Goal: Task Accomplishment & Management: Use online tool/utility

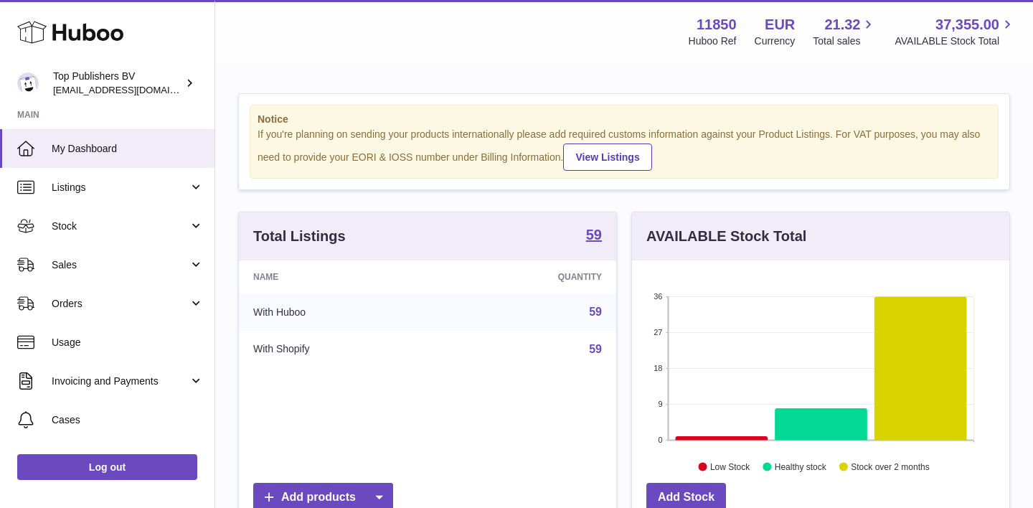
scroll to position [2, 0]
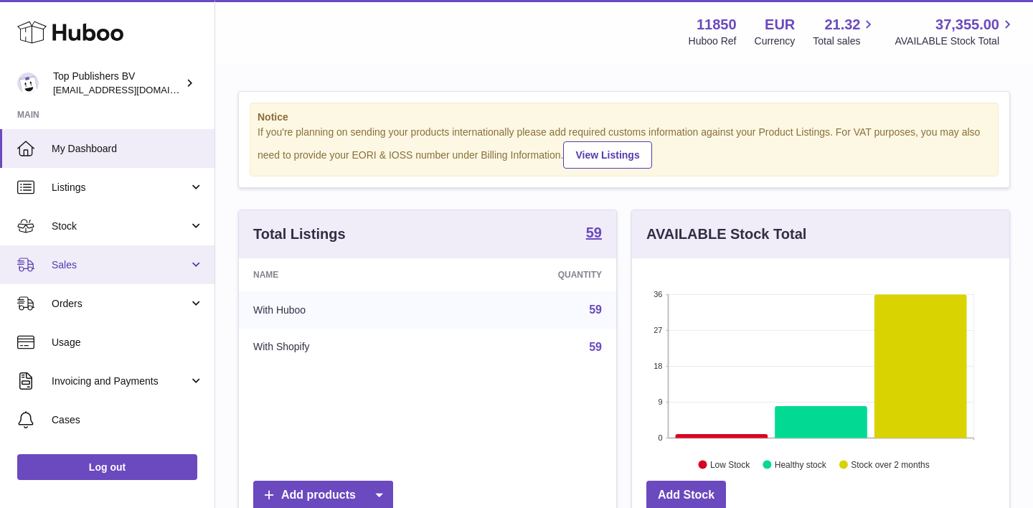
click at [104, 265] on span "Sales" at bounding box center [120, 265] width 137 height 14
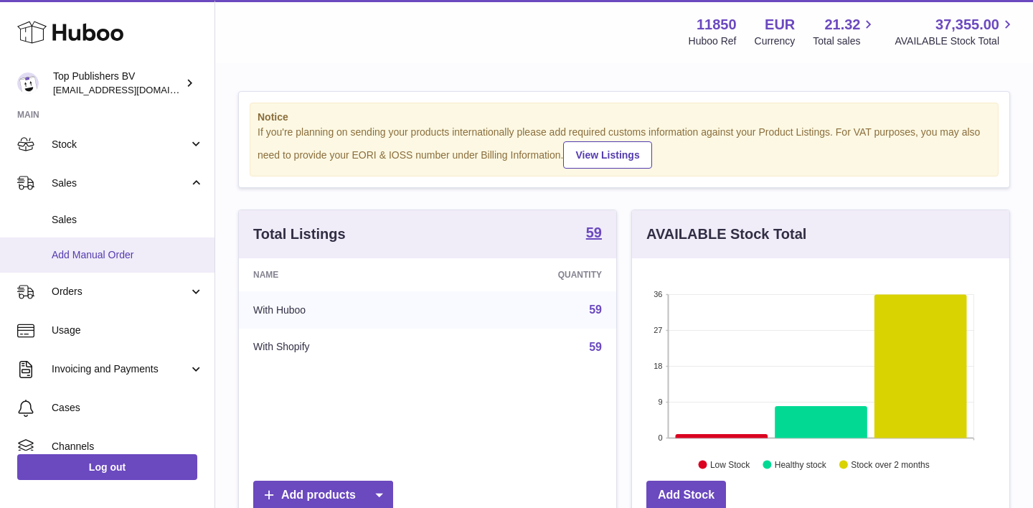
scroll to position [106, 0]
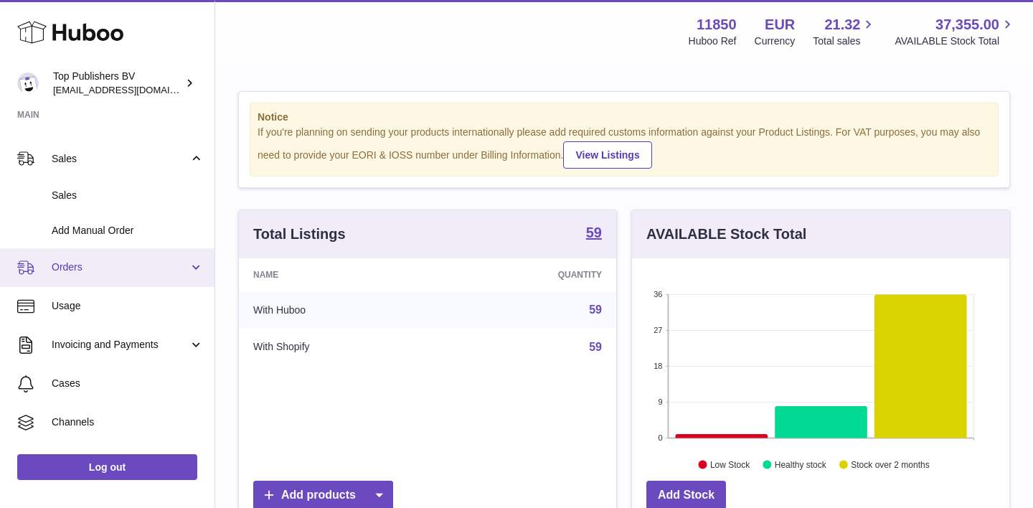
click at [96, 266] on span "Orders" at bounding box center [120, 268] width 137 height 14
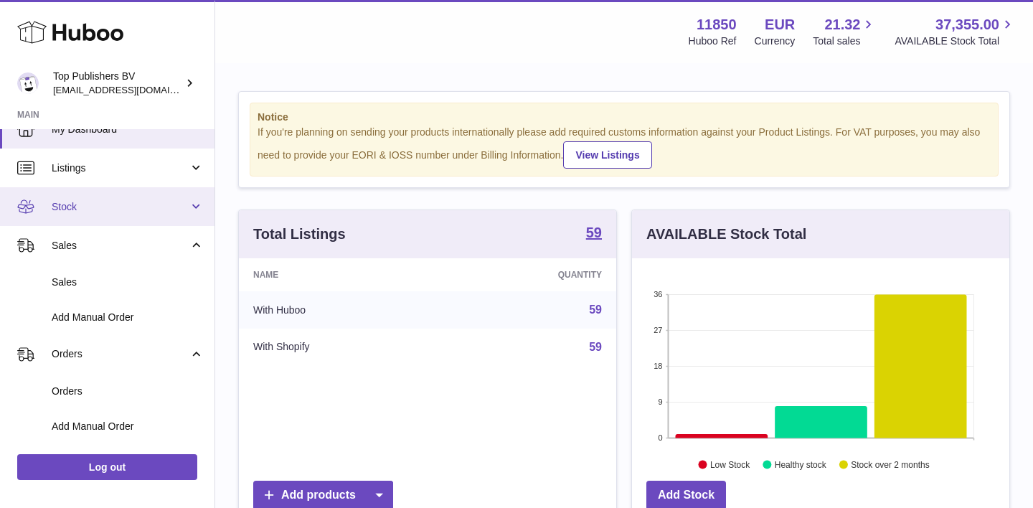
click at [85, 211] on span "Stock" at bounding box center [120, 207] width 137 height 14
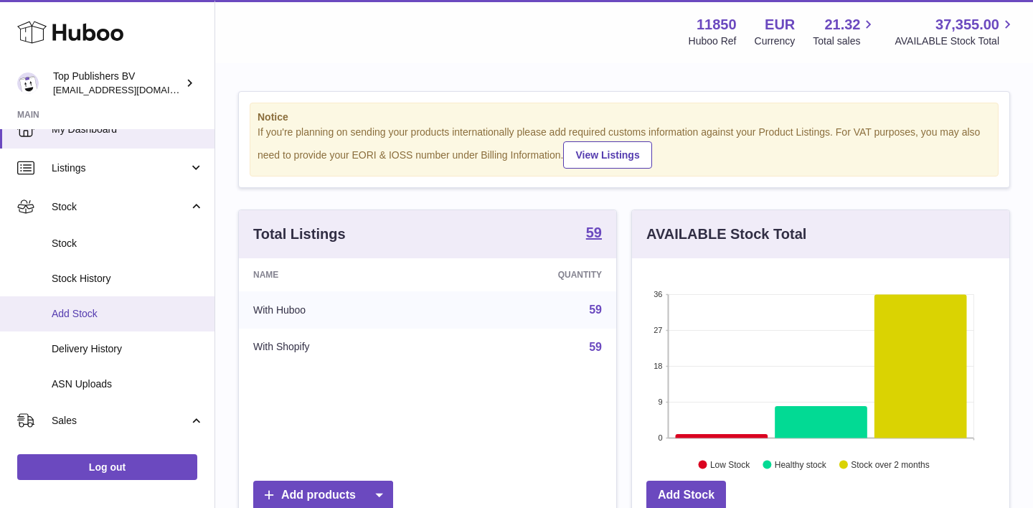
click at [88, 312] on span "Add Stock" at bounding box center [128, 314] width 152 height 14
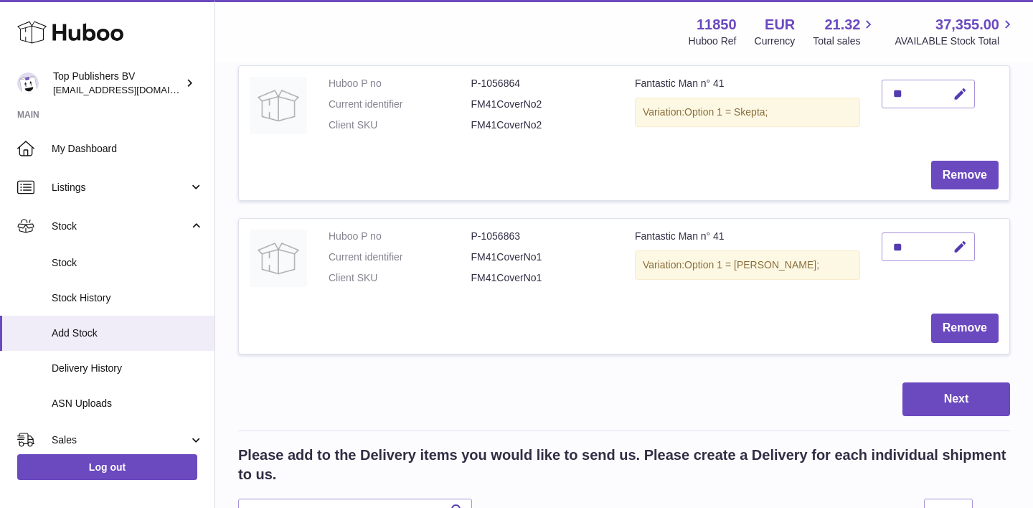
scroll to position [553, 0]
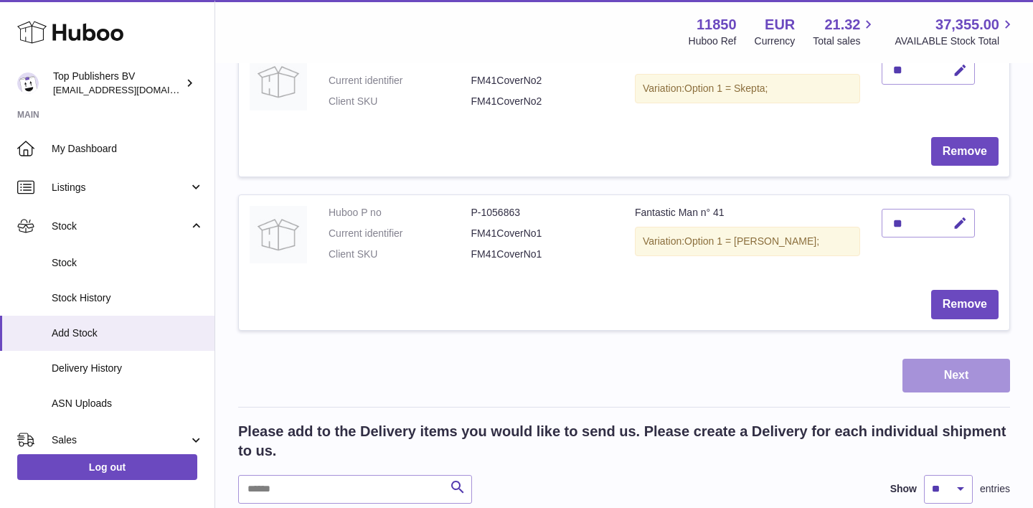
click at [950, 368] on button "Next" at bounding box center [957, 376] width 108 height 34
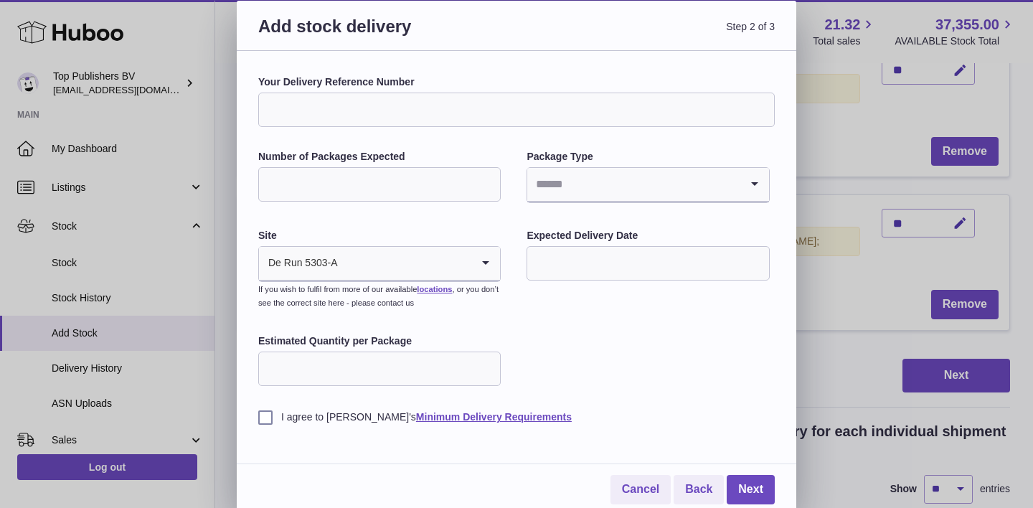
click at [377, 108] on input "Your Delivery Reference Number" at bounding box center [516, 110] width 517 height 34
type input "****"
click at [443, 197] on input "Number of Packages Expected" at bounding box center [379, 184] width 243 height 34
type input "*"
click at [611, 184] on input "Search for option" at bounding box center [634, 184] width 212 height 33
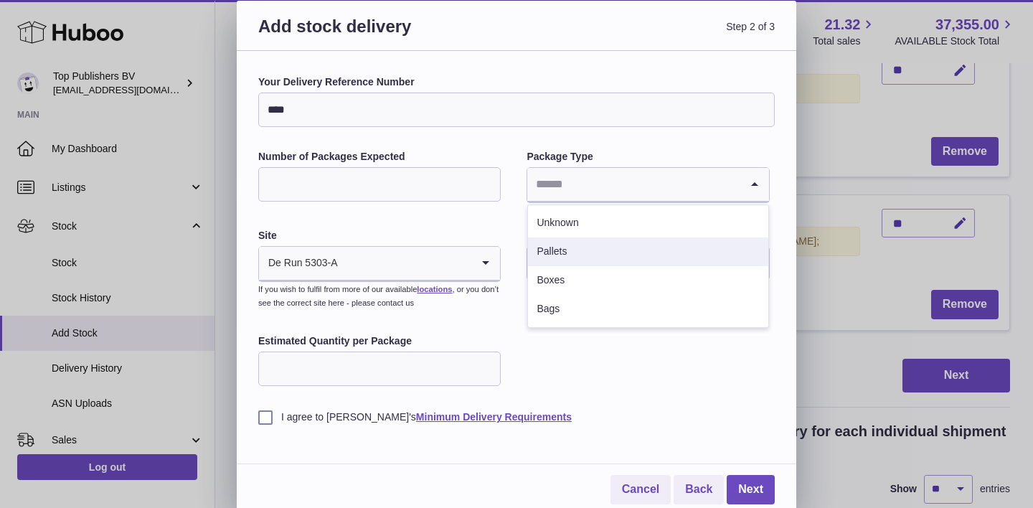
click at [571, 255] on li "Pallets" at bounding box center [648, 252] width 240 height 29
click at [590, 260] on input "text" at bounding box center [648, 263] width 243 height 34
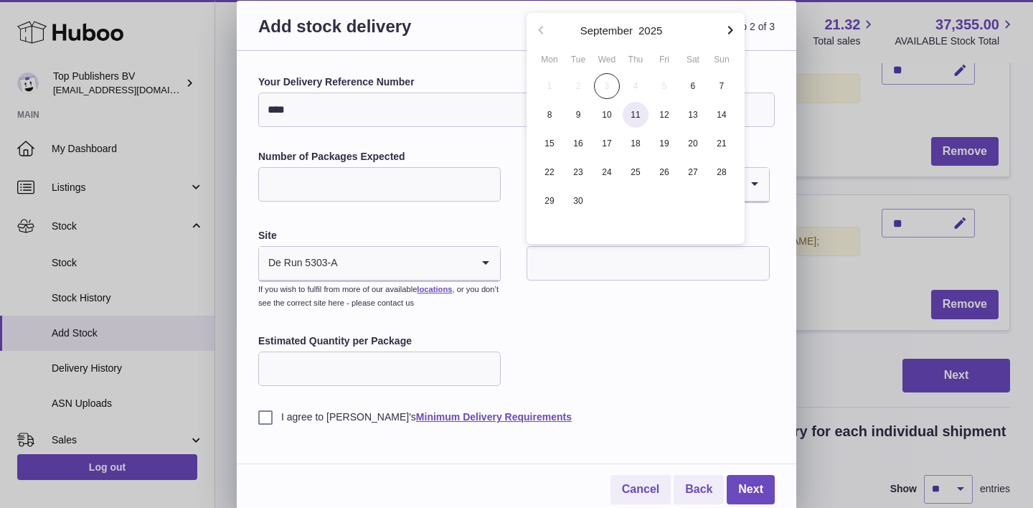
click at [634, 118] on span "11" at bounding box center [636, 115] width 26 height 26
type input "**********"
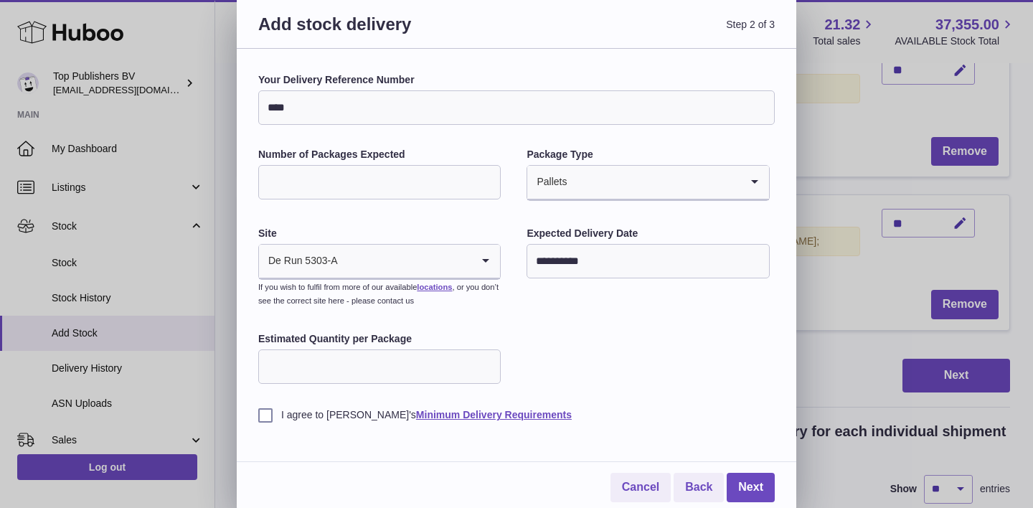
scroll to position [1, 0]
click at [440, 369] on input "Estimated Quantity per Package" at bounding box center [379, 367] width 243 height 34
type input "***"
click at [273, 411] on label "I agree to Huboo's Minimum Delivery Requirements" at bounding box center [516, 416] width 517 height 14
click at [398, 120] on input "****" at bounding box center [516, 108] width 517 height 34
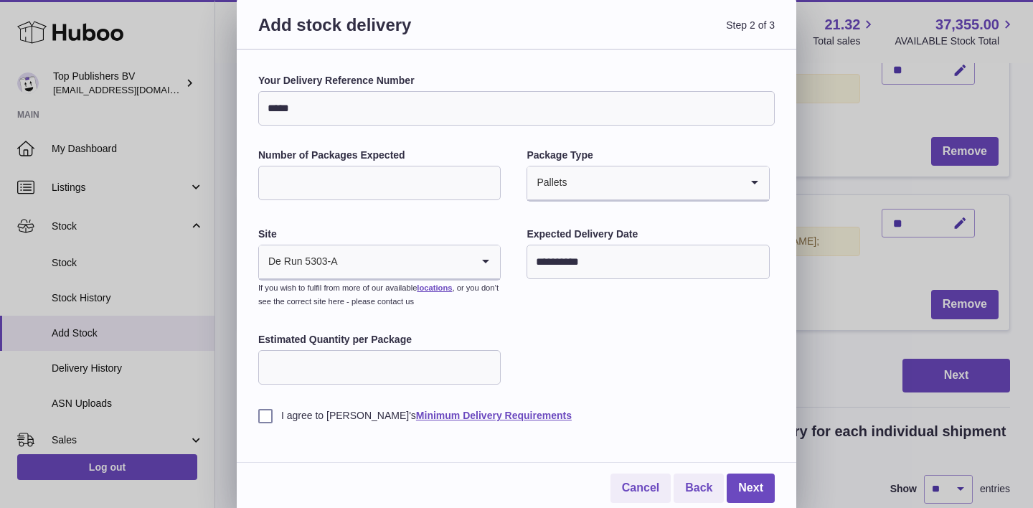
type input "****"
click at [752, 484] on link "Next" at bounding box center [751, 488] width 48 height 29
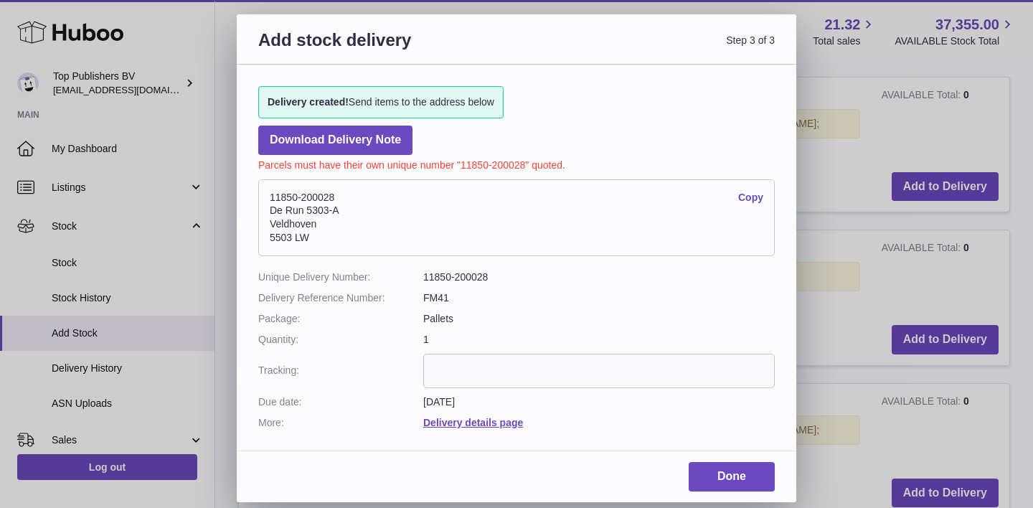
scroll to position [0, 0]
click at [380, 215] on address "11850-200028 Copy De Run 5303-A Veldhoven 5503 LW" at bounding box center [516, 218] width 517 height 78
click at [345, 188] on address "11850-200028 Copy De Run 5303-A Veldhoven 5503 LW" at bounding box center [516, 218] width 517 height 78
drag, startPoint x: 341, startPoint y: 191, endPoint x: 261, endPoint y: 192, distance: 79.7
click at [261, 192] on address "11850-200028 Copy De Run 5303-A Veldhoven 5503 LW" at bounding box center [516, 218] width 517 height 78
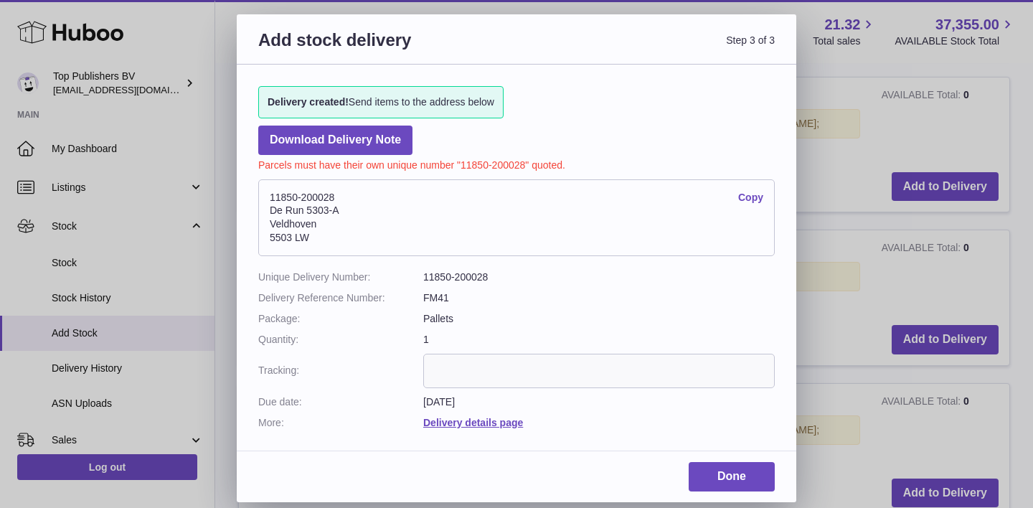
copy address "11850-200028"
click at [754, 467] on link "Done" at bounding box center [732, 476] width 86 height 29
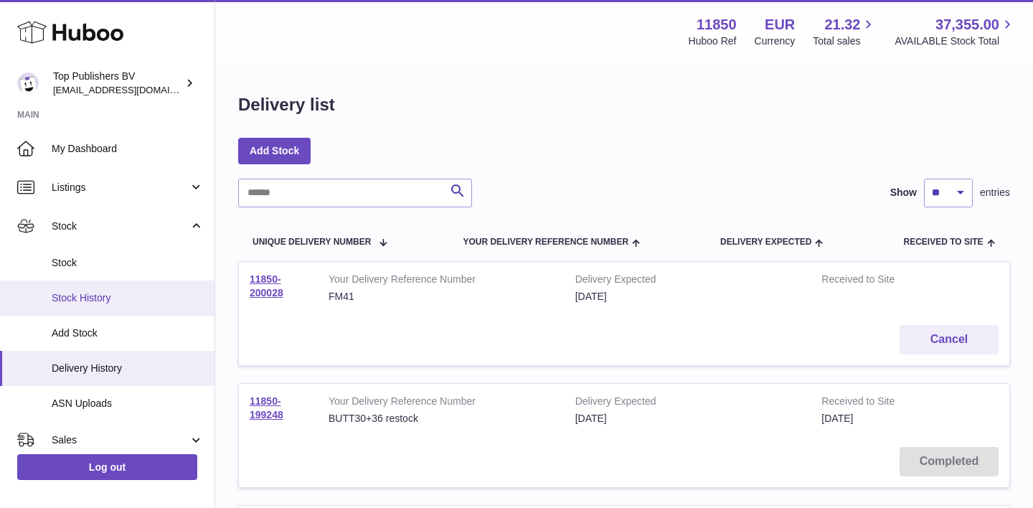
click at [75, 301] on span "Stock History" at bounding box center [128, 298] width 152 height 14
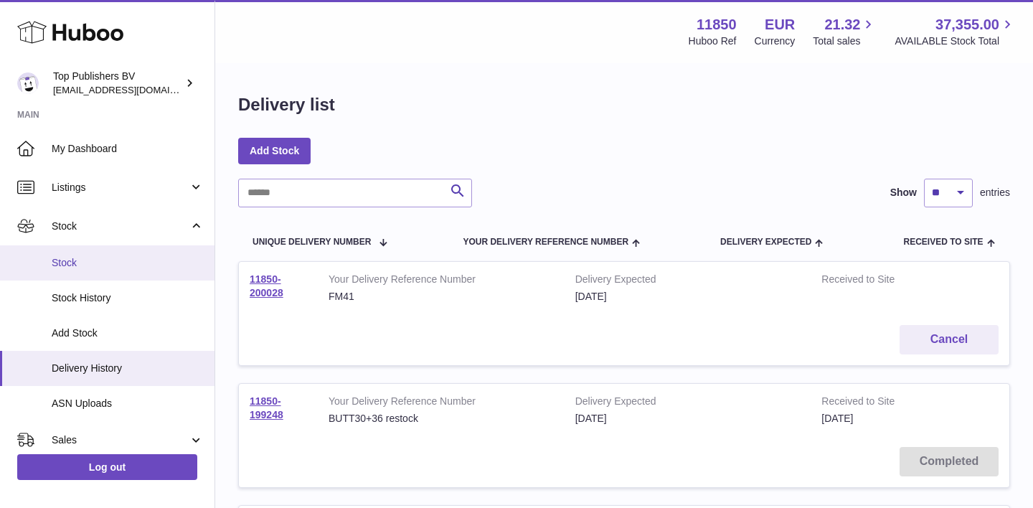
click at [68, 269] on link "Stock" at bounding box center [107, 262] width 215 height 35
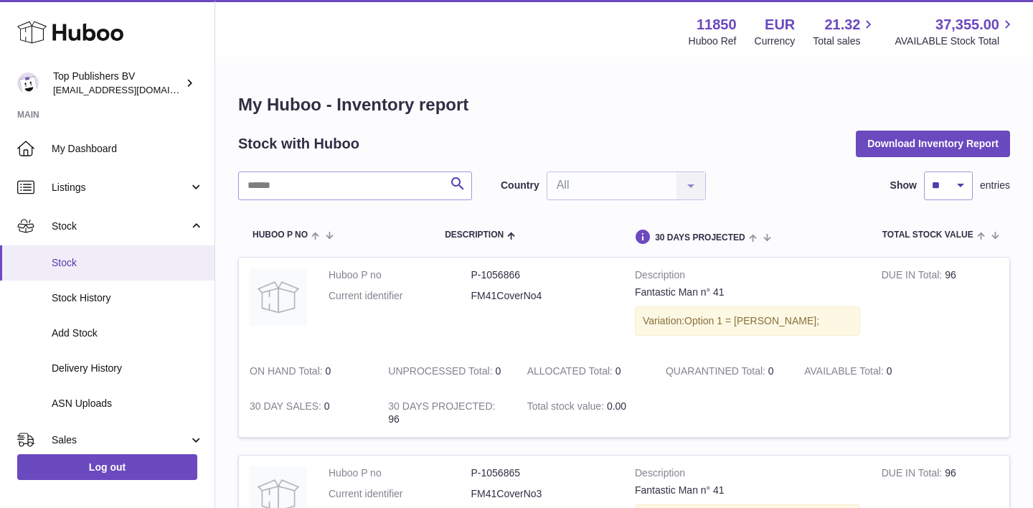
click at [68, 265] on span "Stock" at bounding box center [128, 263] width 152 height 14
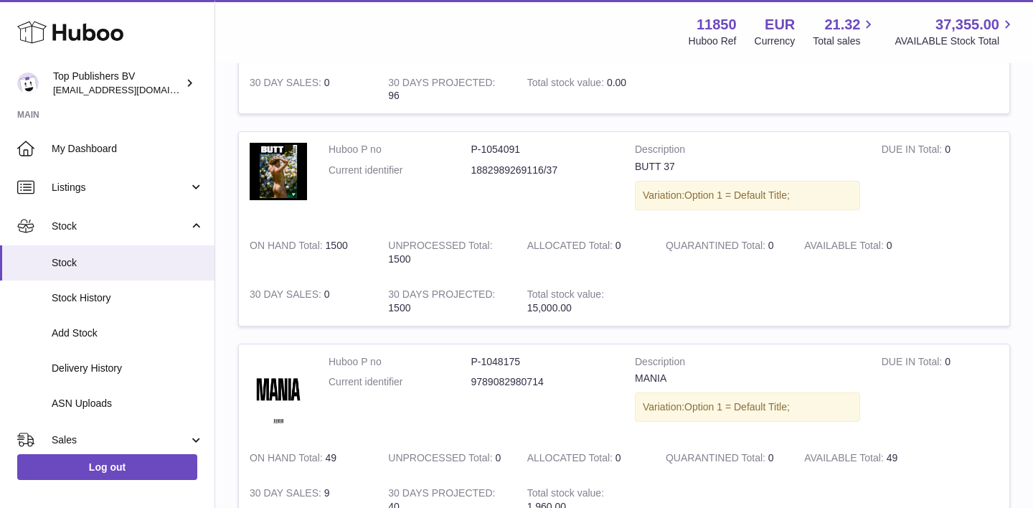
scroll to position [960, 0]
